Goal: Task Accomplishment & Management: Complete application form

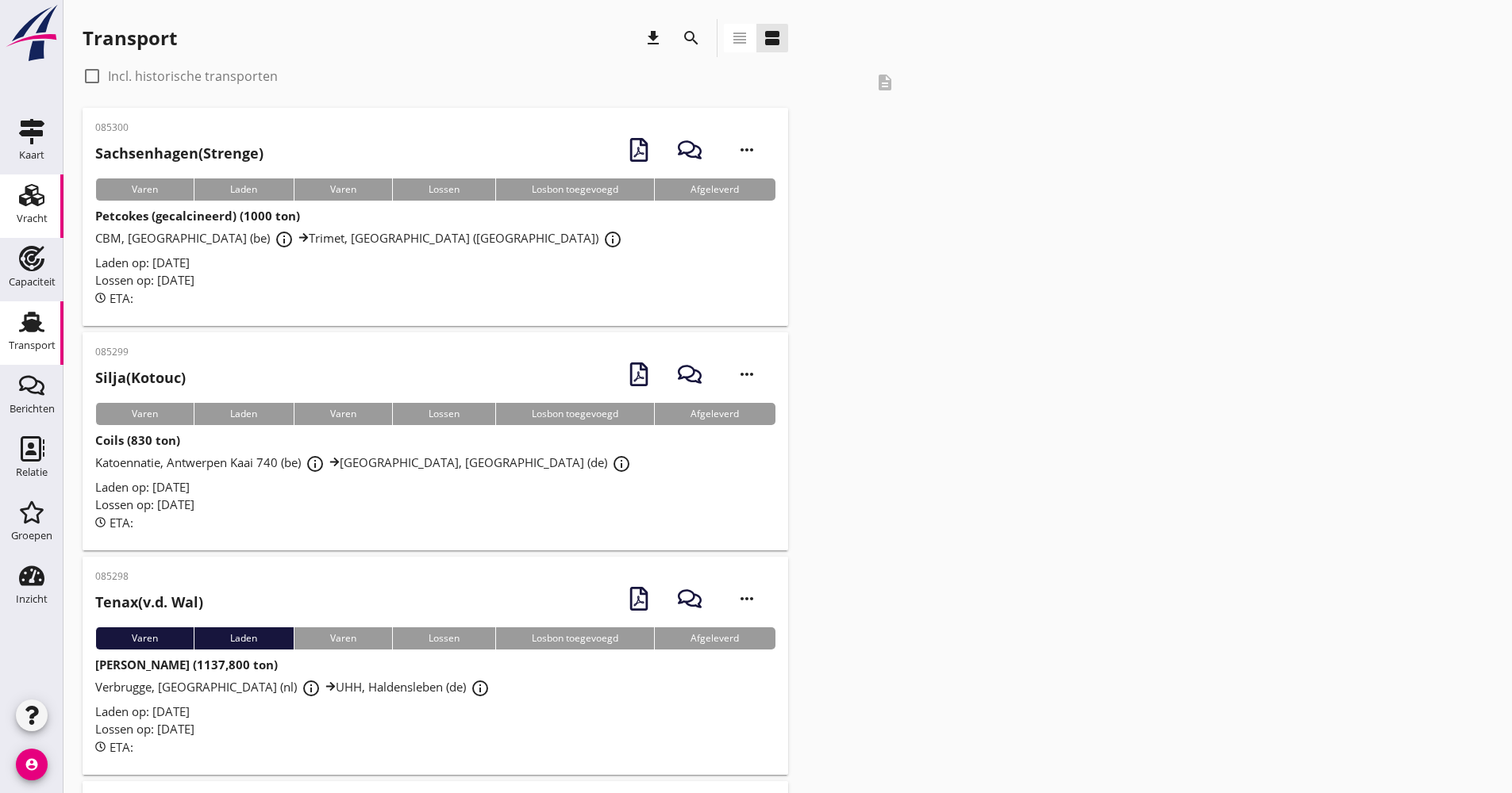
click at [26, 195] on icon "Vracht" at bounding box center [32, 195] width 26 height 26
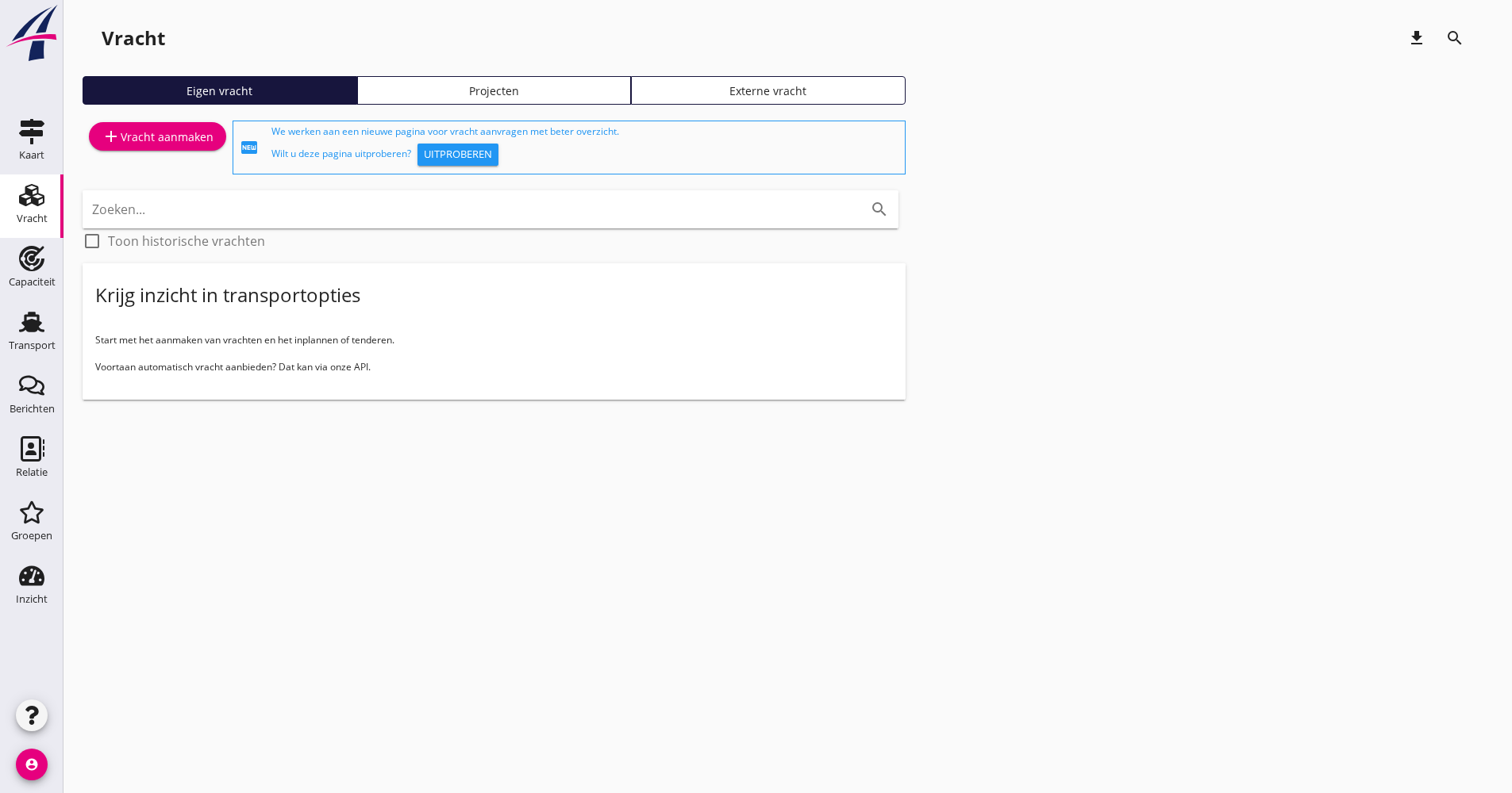
click at [181, 121] on div "add Vracht aanmaken" at bounding box center [157, 147] width 150 height 60
click at [188, 137] on div "add Vracht aanmaken" at bounding box center [157, 136] width 112 height 19
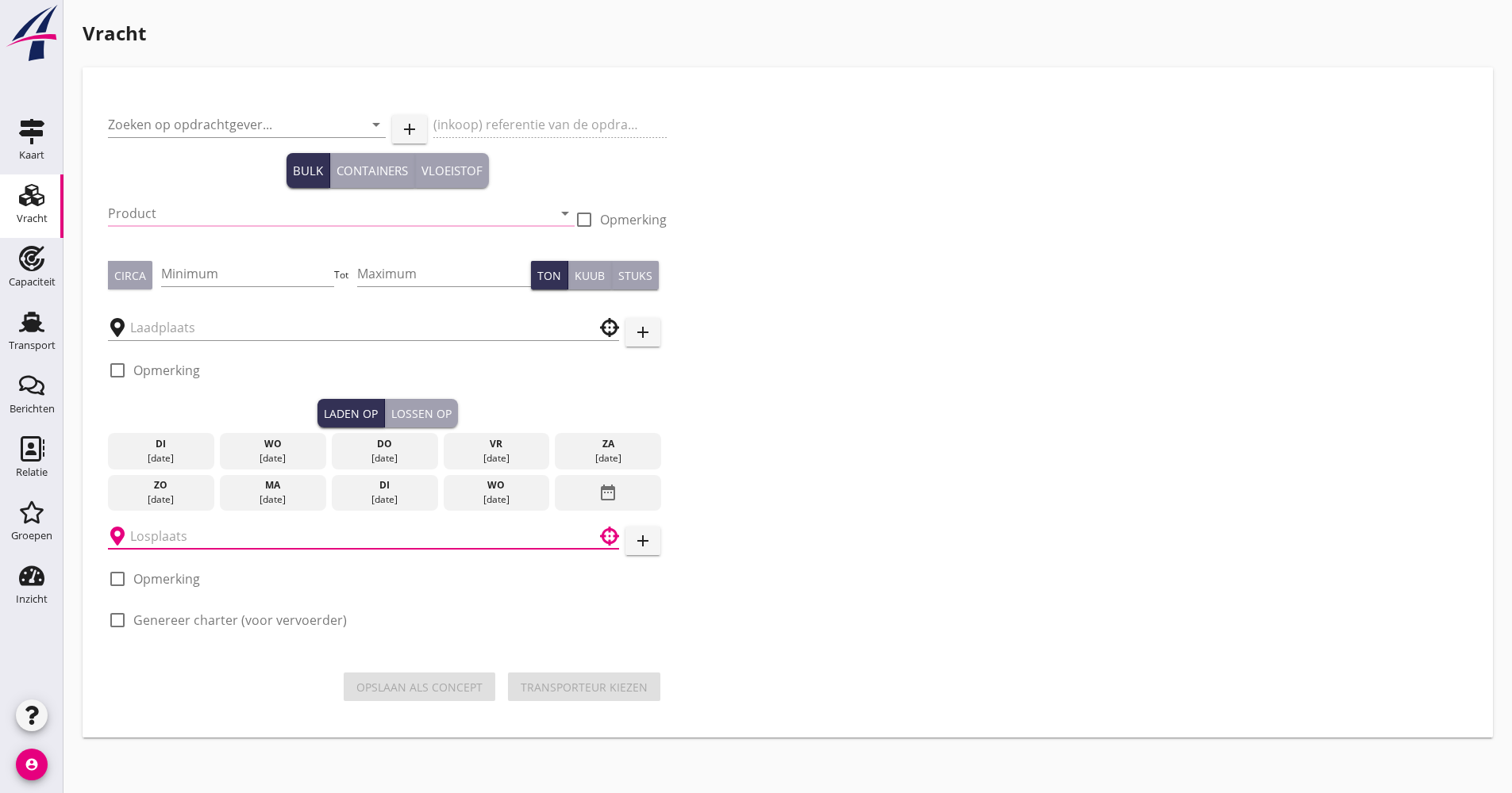
click at [205, 529] on input "text" at bounding box center [352, 536] width 444 height 26
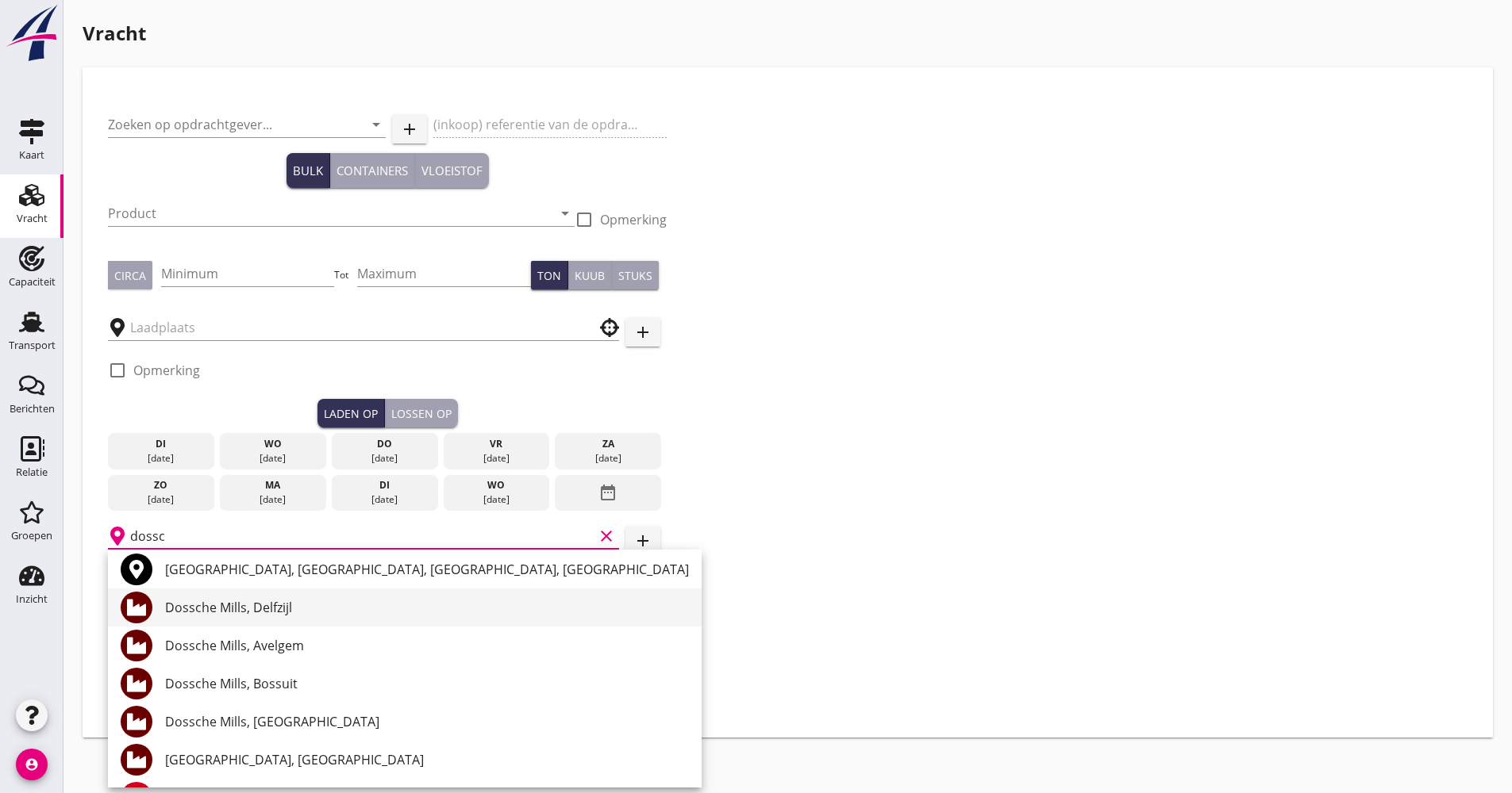
scroll to position [117, 0]
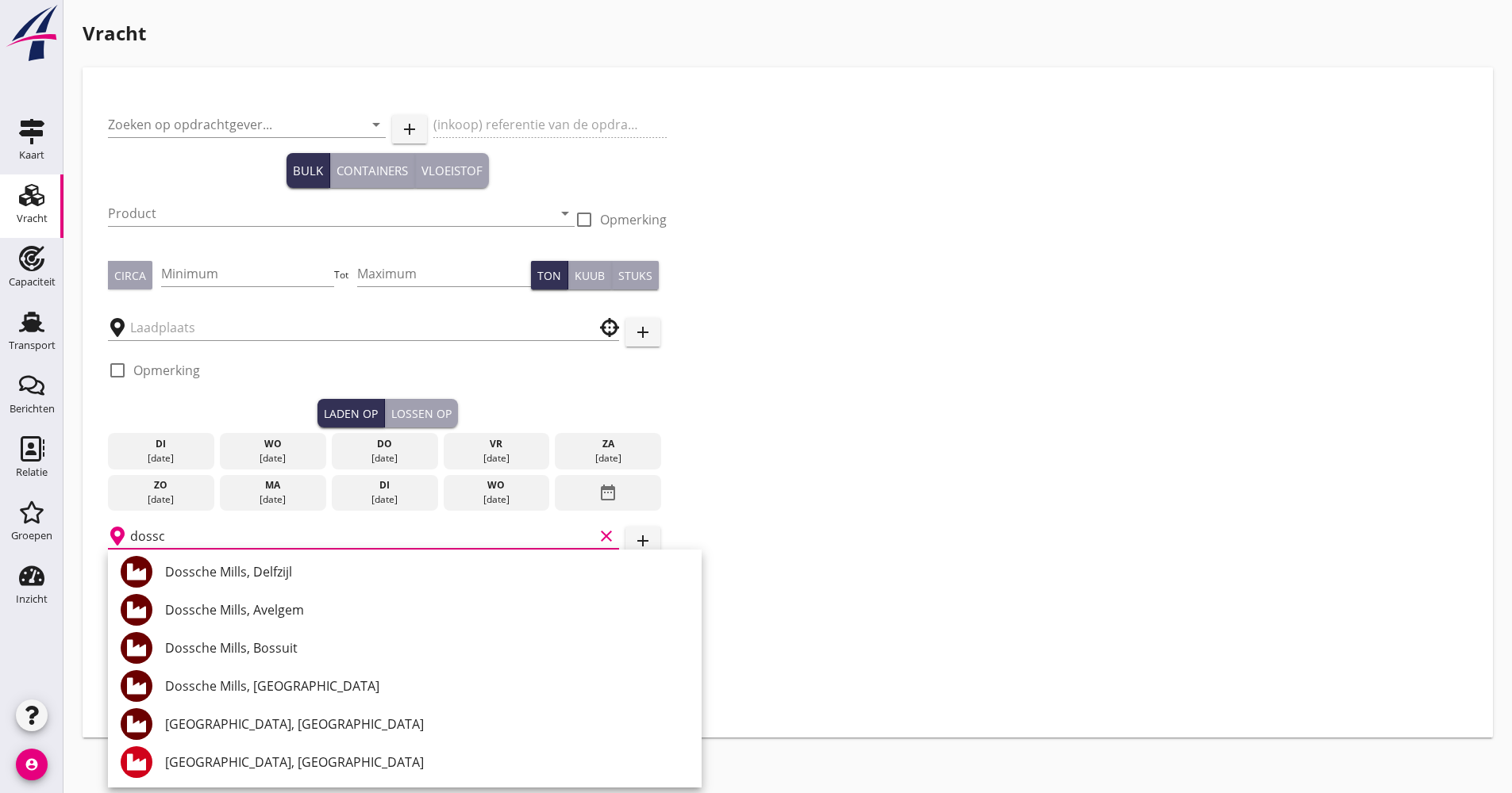
click at [273, 724] on div "[GEOGRAPHIC_DATA], [GEOGRAPHIC_DATA]" at bounding box center [426, 724] width 523 height 19
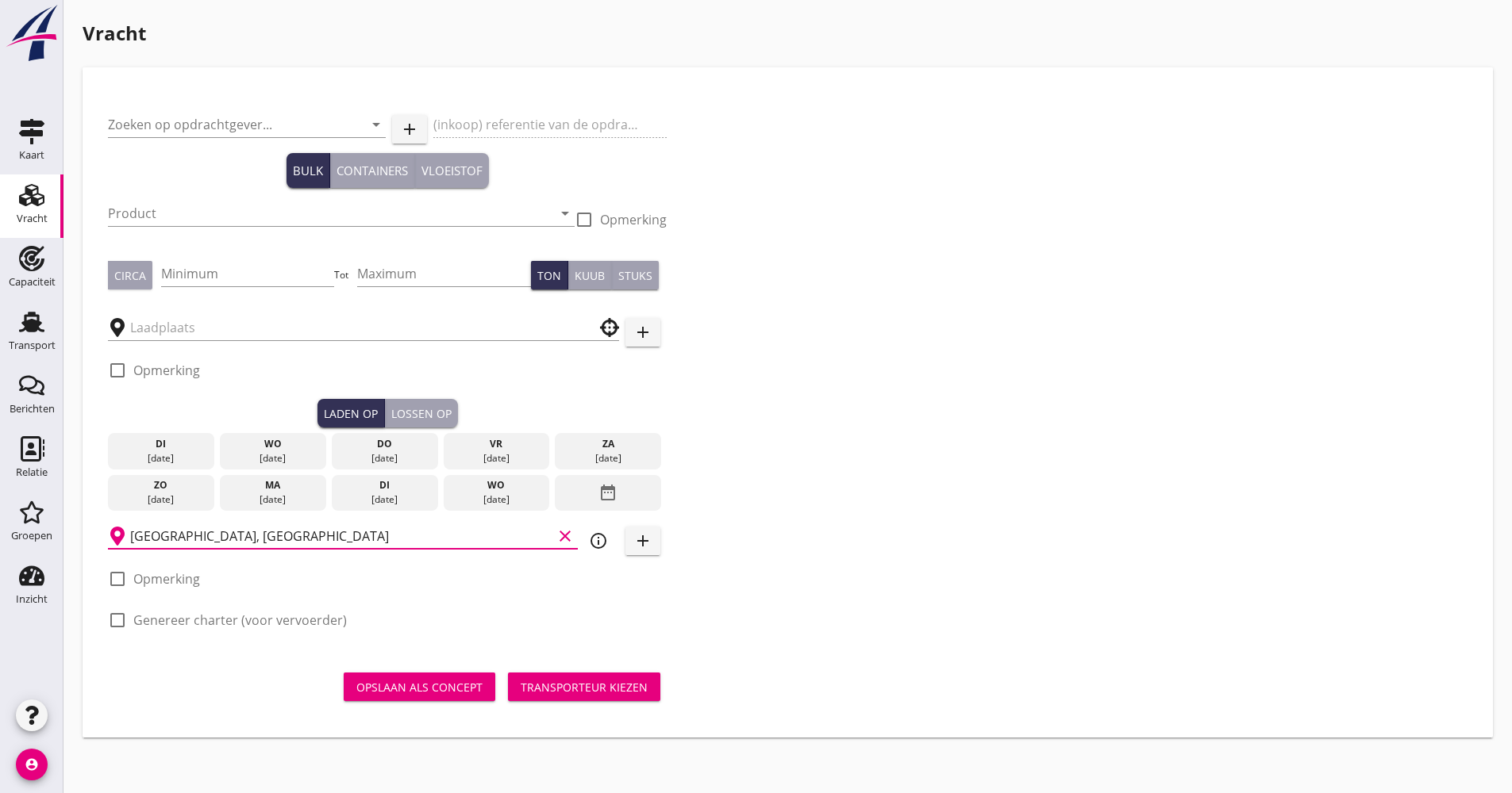
type input "[GEOGRAPHIC_DATA], [GEOGRAPHIC_DATA]"
click at [599, 537] on icon "info_outline" at bounding box center [598, 540] width 19 height 19
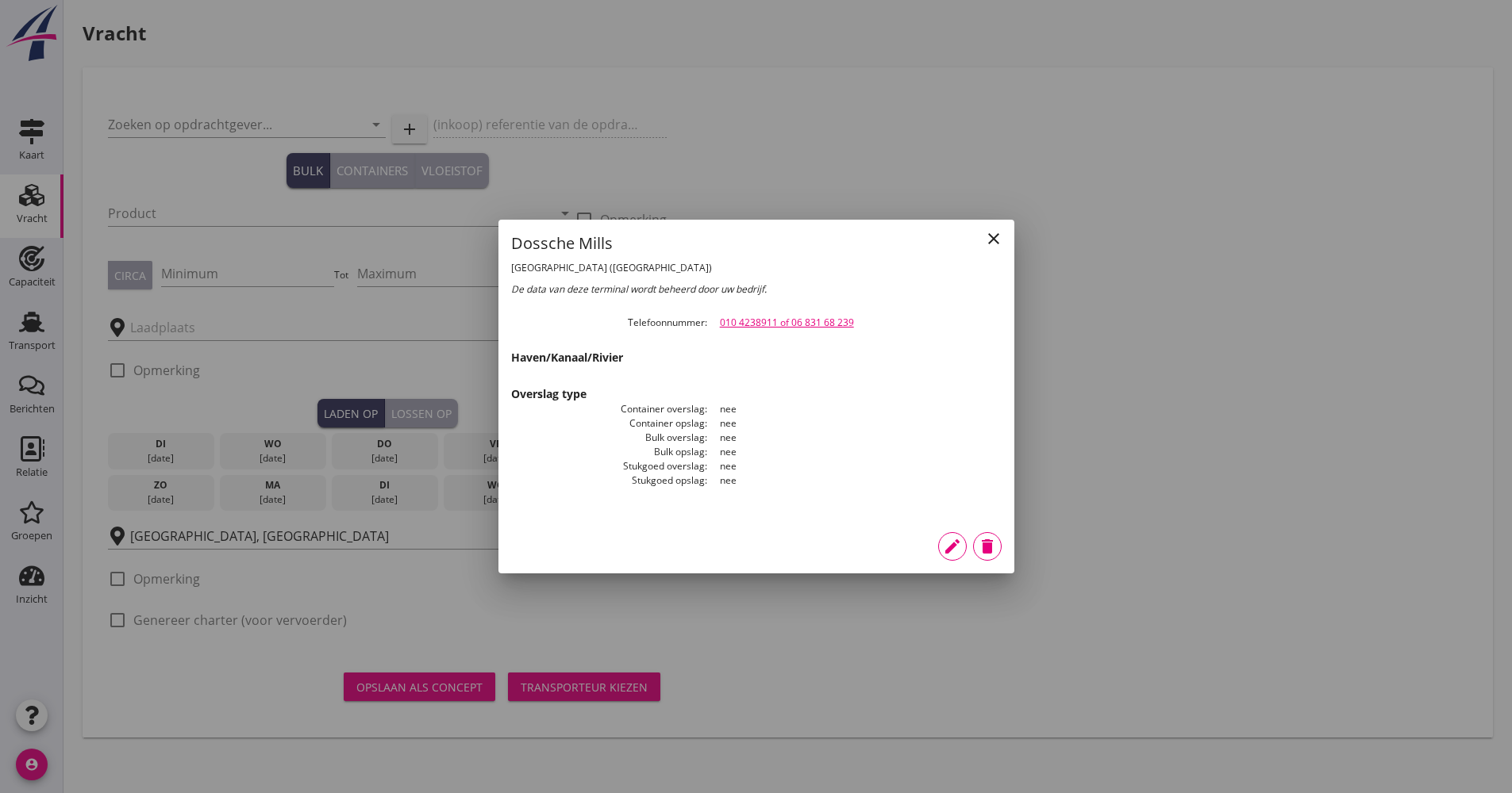
drag, startPoint x: 872, startPoint y: 326, endPoint x: 717, endPoint y: 324, distance: 155.0
click at [717, 324] on dd "010 4238911 of 06 831 68 239" at bounding box center [854, 323] width 294 height 14
copy link "010 4238911 of 06 831 68 239"
click at [42, 340] on div at bounding box center [756, 396] width 1512 height 793
click at [42, 340] on div "Transport" at bounding box center [32, 346] width 47 height 22
